Goal: Task Accomplishment & Management: Complete application form

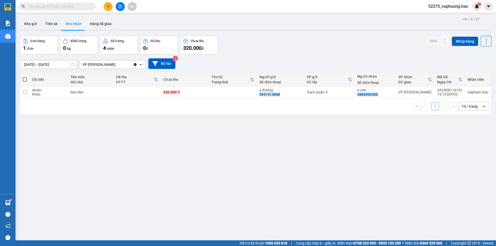
click at [72, 8] on input "text" at bounding box center [58, 7] width 61 height 6
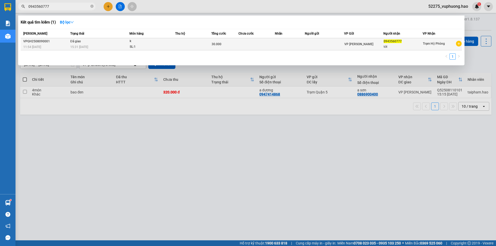
type input "0943560777"
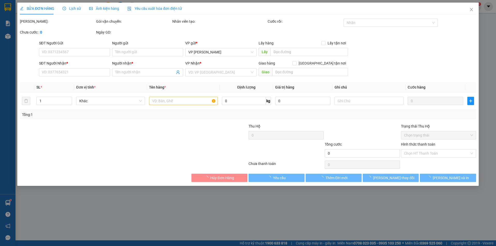
click at [74, 6] on div "Lịch sử" at bounding box center [72, 9] width 18 height 6
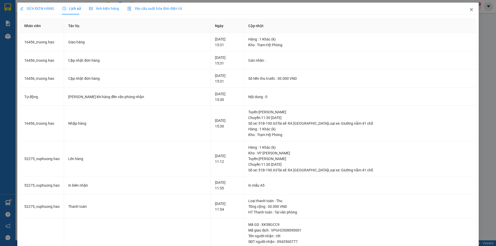
click at [469, 12] on span "Close" at bounding box center [472, 10] width 14 height 14
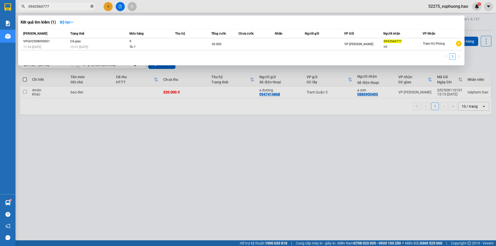
click at [93, 8] on span at bounding box center [91, 6] width 3 height 5
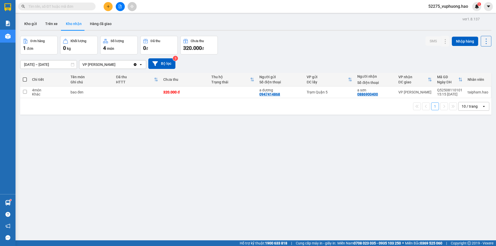
click at [203, 26] on div "Kho gửi Trên xe Kho nhận Hàng đã giao" at bounding box center [256, 25] width 472 height 14
click at [329, 52] on div "ver 1.8.137 Kho gửi Trên xe Kho nhận Hàng đã giao Đơn hàng 1 đơn Khối lượng 0 k…" at bounding box center [256, 139] width 476 height 246
click at [153, 19] on div "Kho gửi Trên xe Kho nhận Hàng đã giao" at bounding box center [256, 25] width 472 height 14
click at [110, 7] on button at bounding box center [108, 6] width 9 height 9
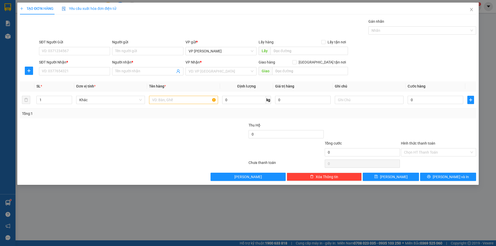
click at [79, 67] on div "SĐT Người Nhận *" at bounding box center [74, 63] width 71 height 8
click at [80, 71] on input "SĐT Người Nhận *" at bounding box center [74, 71] width 71 height 8
click at [97, 70] on input "SĐT Người Nhận *" at bounding box center [74, 71] width 71 height 8
click at [71, 69] on input "SĐT Người Nhận *" at bounding box center [74, 71] width 71 height 8
click at [112, 24] on div "Gán nhãn Nhãn" at bounding box center [257, 28] width 439 height 18
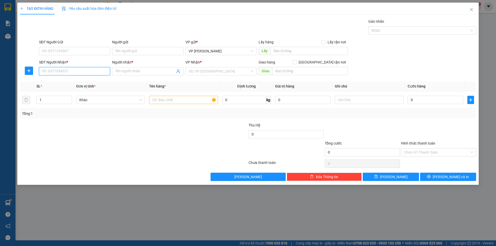
click at [47, 72] on input "SĐT Người Nhận *" at bounding box center [74, 71] width 71 height 8
click at [57, 71] on input "SĐT Người Nhận *" at bounding box center [74, 71] width 71 height 8
type input "0948495719"
click at [99, 127] on div at bounding box center [95, 132] width 153 height 18
click at [144, 71] on input "Người nhận *" at bounding box center [145, 72] width 60 height 6
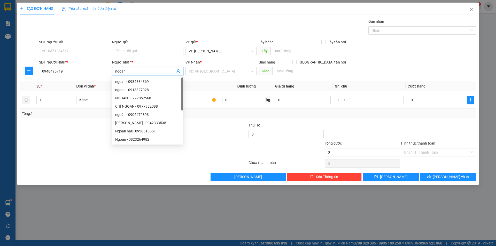
type input "ngoan"
click at [91, 52] on input "SĐT Người Gửi" at bounding box center [74, 51] width 71 height 8
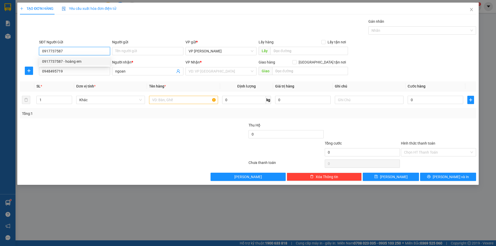
click at [82, 50] on input "0917737587" at bounding box center [74, 51] width 71 height 8
type input "0917737587"
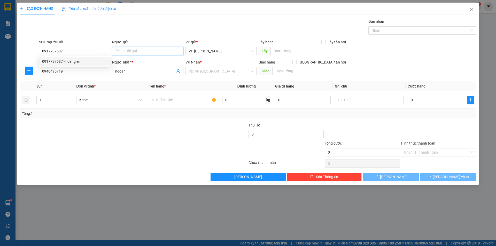
click at [130, 49] on input "Người gửi" at bounding box center [147, 51] width 71 height 8
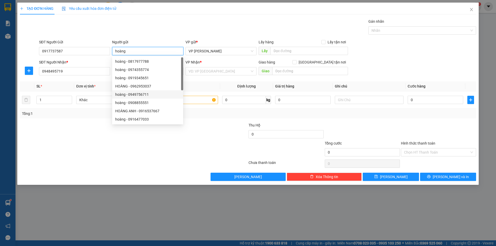
type input "hoàng"
drag, startPoint x: 157, startPoint y: 161, endPoint x: 151, endPoint y: 162, distance: 6.5
click at [154, 162] on div at bounding box center [133, 164] width 229 height 10
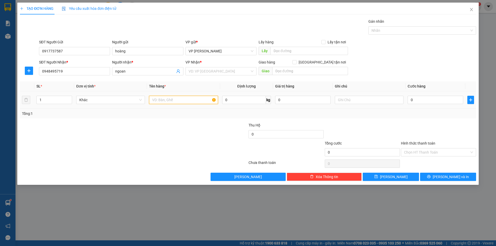
click at [193, 101] on input "text" at bounding box center [183, 100] width 69 height 8
type input "mót kê"
click at [422, 98] on input "0" at bounding box center [436, 100] width 56 height 8
type input "004"
type input "4"
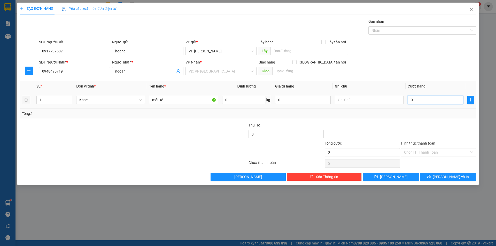
type input "4"
type input "0.040"
type input "40"
type input "40.000"
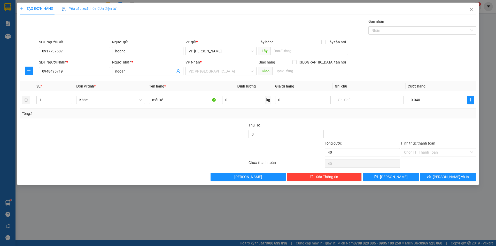
type input "40.000"
click at [421, 69] on div "SĐT Người Nhận * 0948495719 Người nhận * ngoan VP Nhận * VD: VP [GEOGRAPHIC_DAT…" at bounding box center [257, 68] width 439 height 18
click at [287, 69] on input "text" at bounding box center [310, 71] width 76 height 8
click at [296, 62] on input "[GEOGRAPHIC_DATA] tận nơi" at bounding box center [295, 62] width 4 height 4
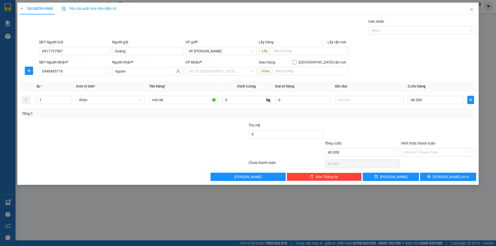
checkbox input "true"
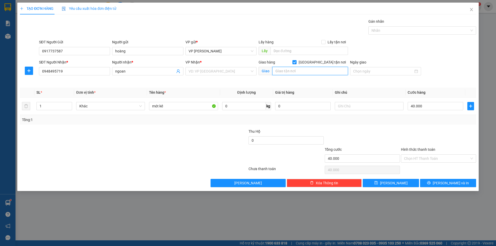
click at [305, 73] on input "text" at bounding box center [310, 71] width 76 height 8
click at [276, 72] on input "phường [GEOGRAPHIC_DATA]" at bounding box center [310, 71] width 76 height 8
type input "s10.01 [GEOGRAPHIC_DATA] [GEOGRAPHIC_DATA]"
click at [442, 60] on div "SĐT Người Nhận * 0948495719 Người nhận * ngoan VP Nhận * VD: VP [GEOGRAPHIC_DAT…" at bounding box center [257, 71] width 439 height 24
click at [353, 106] on input "text" at bounding box center [369, 106] width 69 height 8
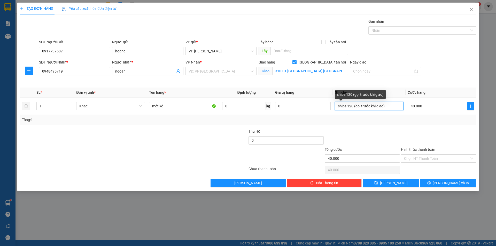
type input "ships 120 (gọi trước khi giao)"
drag, startPoint x: 398, startPoint y: 124, endPoint x: 393, endPoint y: 123, distance: 4.9
click at [399, 123] on div "Tổng: 1" at bounding box center [248, 120] width 457 height 10
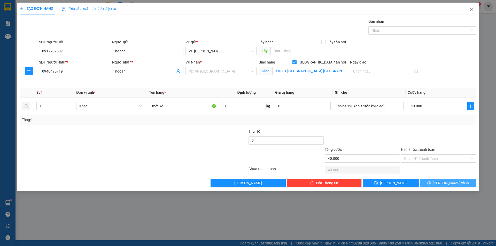
click at [447, 181] on span "[PERSON_NAME] và In" at bounding box center [451, 183] width 36 height 6
click at [226, 71] on input "search" at bounding box center [219, 71] width 61 height 8
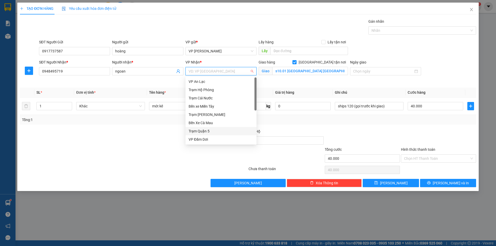
click at [216, 130] on div "Trạm Quận 5" at bounding box center [221, 131] width 65 height 6
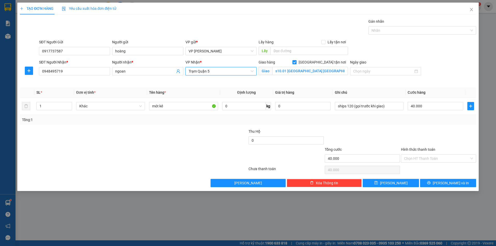
click at [186, 137] on div at bounding box center [210, 138] width 76 height 18
click at [467, 183] on button "[PERSON_NAME] và In" at bounding box center [448, 183] width 56 height 8
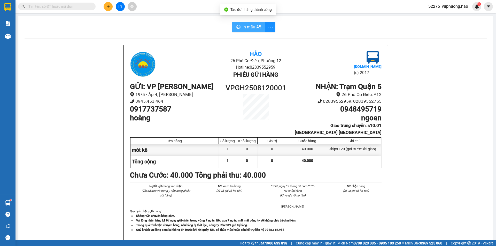
click at [242, 23] on button "In mẫu A5" at bounding box center [248, 27] width 33 height 10
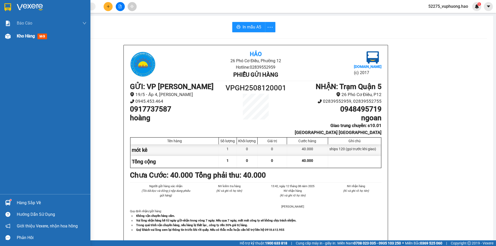
click at [20, 36] on span "Kho hàng" at bounding box center [26, 36] width 18 height 5
